Goal: Check status: Check status

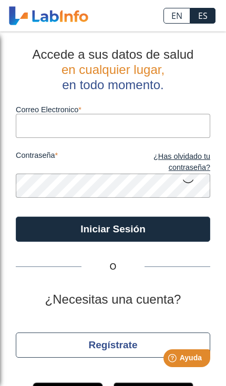
type input "[EMAIL_ADDRESS][DOMAIN_NAME]"
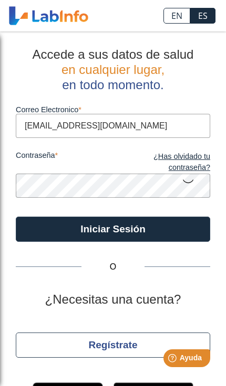
click at [113, 229] on button "Iniciar Sesión" at bounding box center [113, 229] width 194 height 25
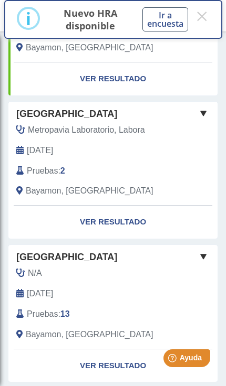
scroll to position [142, 0]
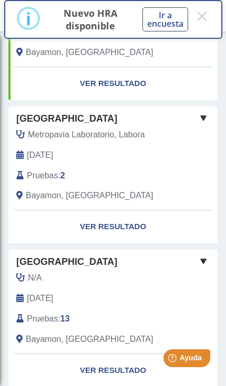
click at [107, 226] on link "Ver Resultado" at bounding box center [112, 226] width 209 height 33
click at [103, 232] on link "Ver Resultado" at bounding box center [112, 226] width 209 height 33
click at [204, 13] on button "×" at bounding box center [201, 16] width 15 height 19
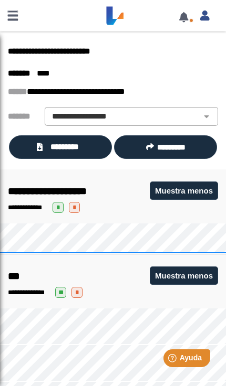
scroll to position [-10, 0]
